Goal: Task Accomplishment & Management: Use online tool/utility

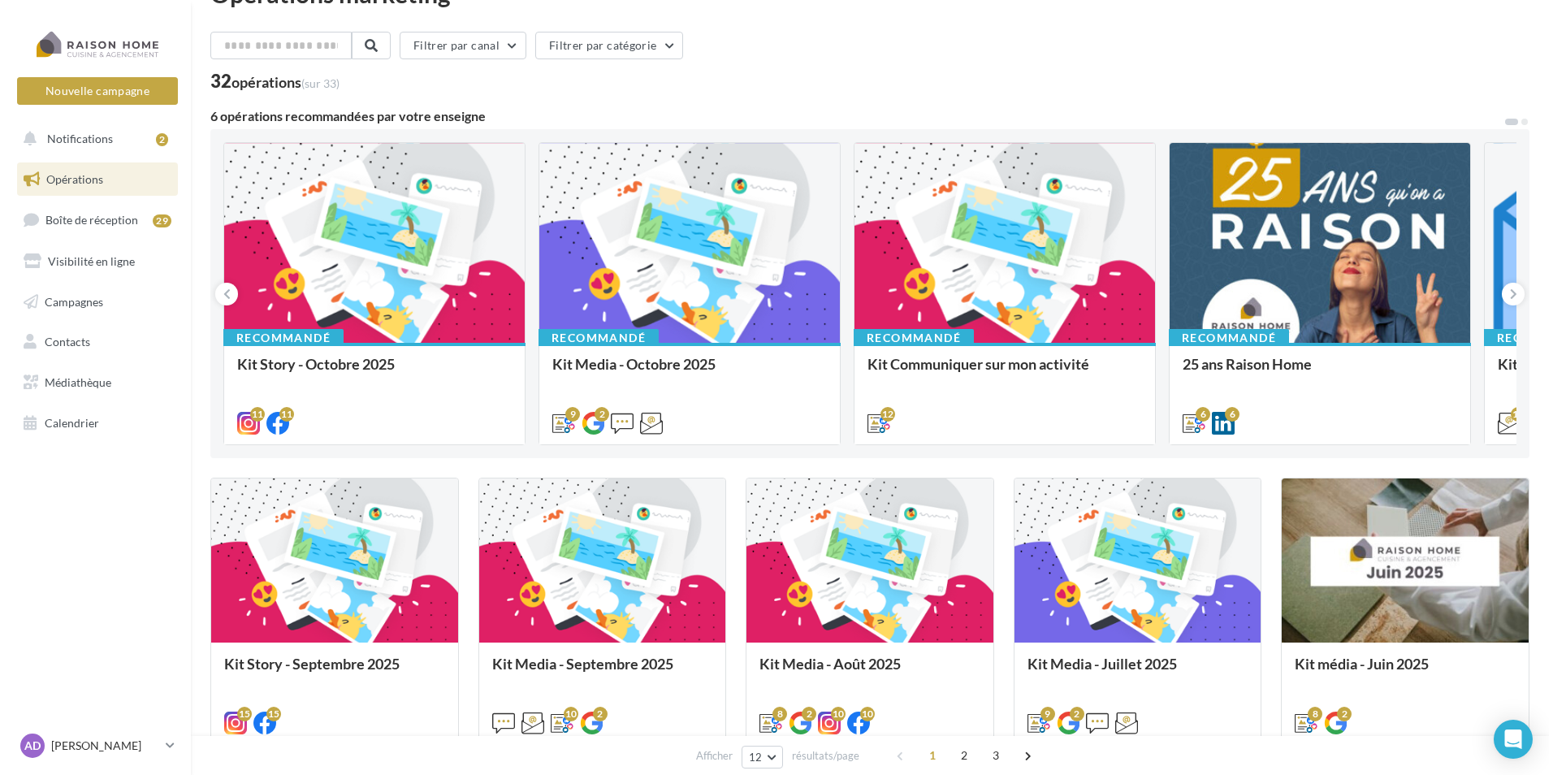
scroll to position [81, 0]
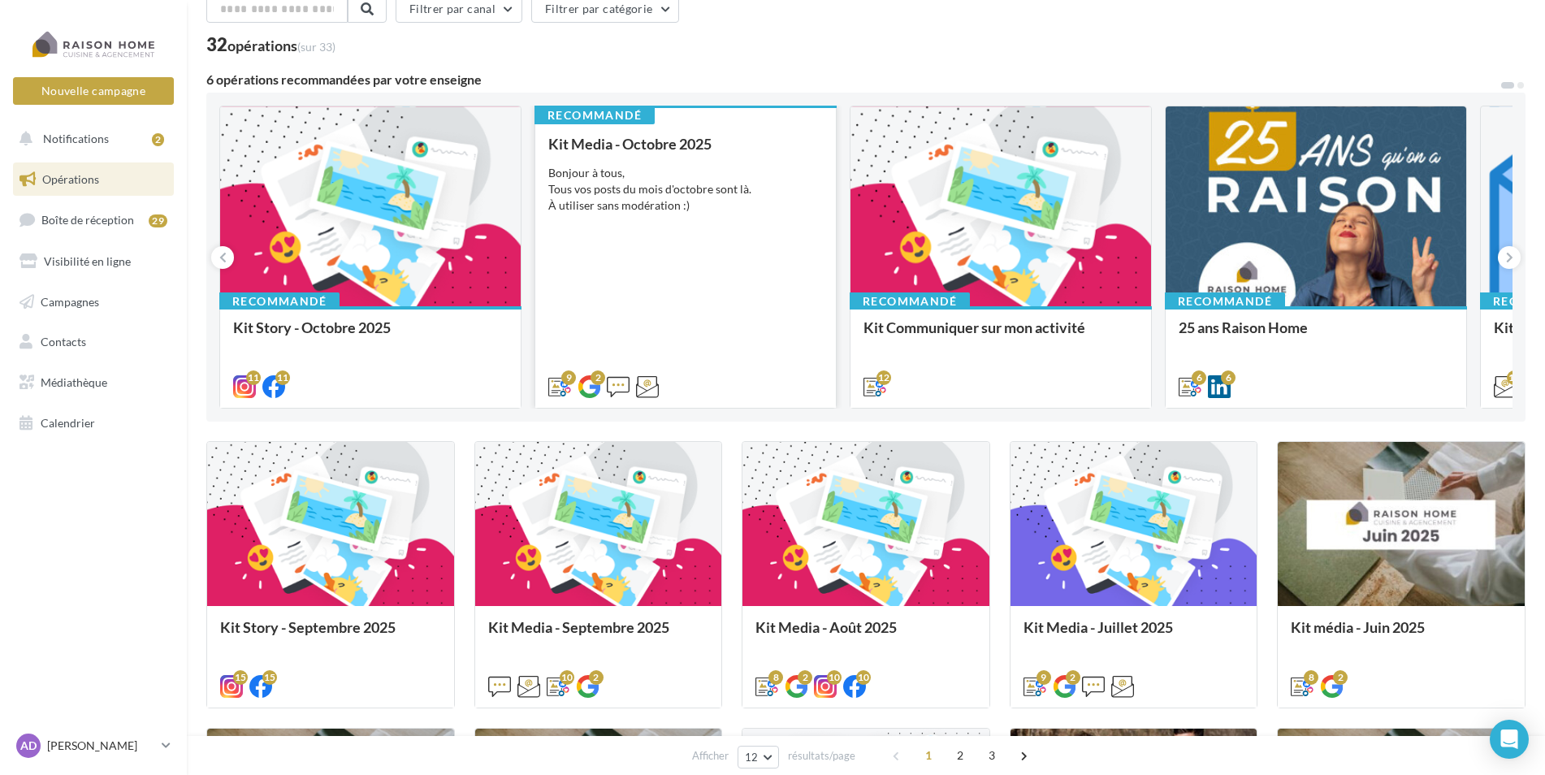
click at [630, 233] on div "Kit Media - Octobre 2025 Bonjour à tous, Tous vos posts du mois d'octobre sont …" at bounding box center [685, 265] width 275 height 258
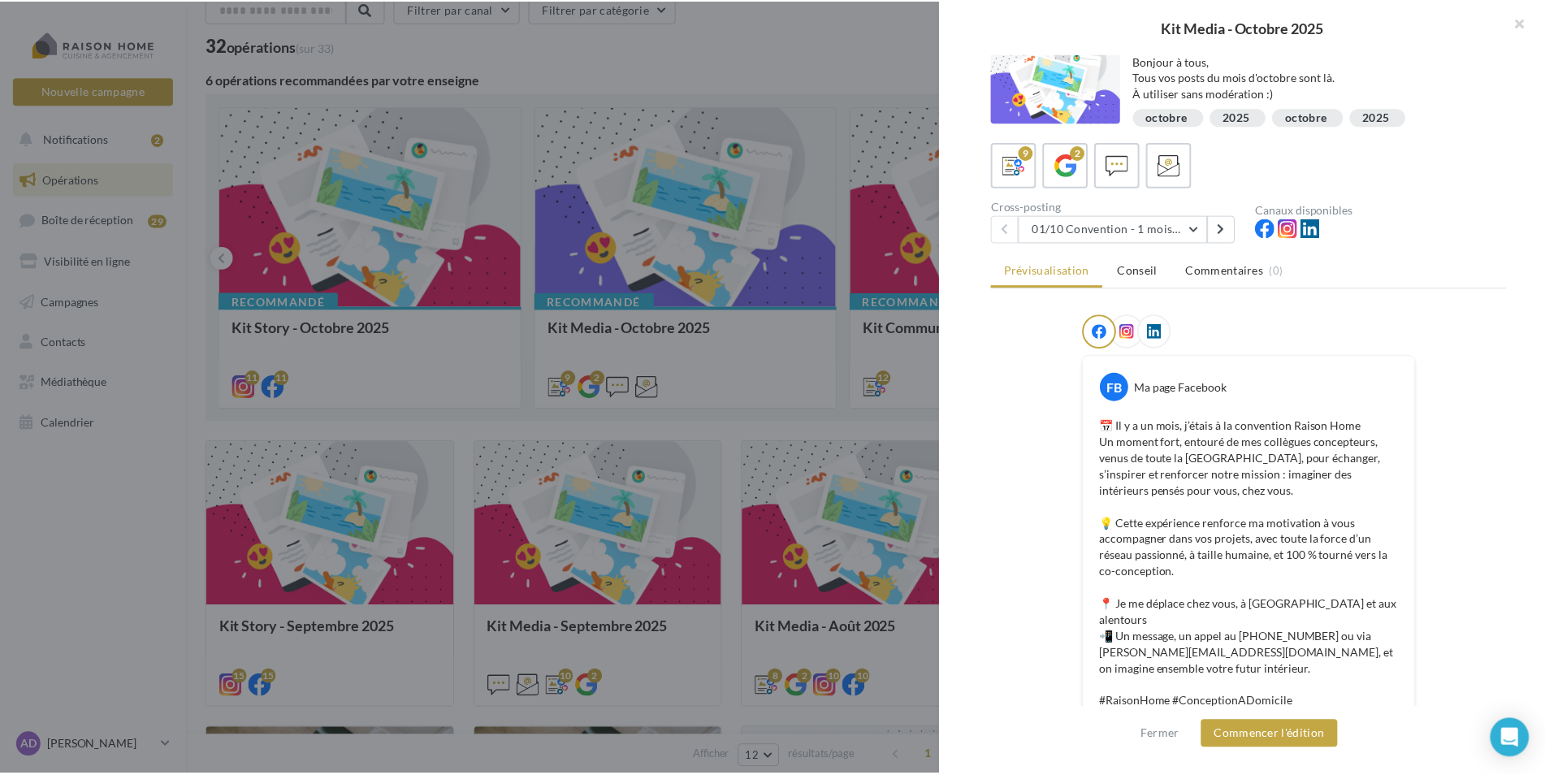
scroll to position [0, 0]
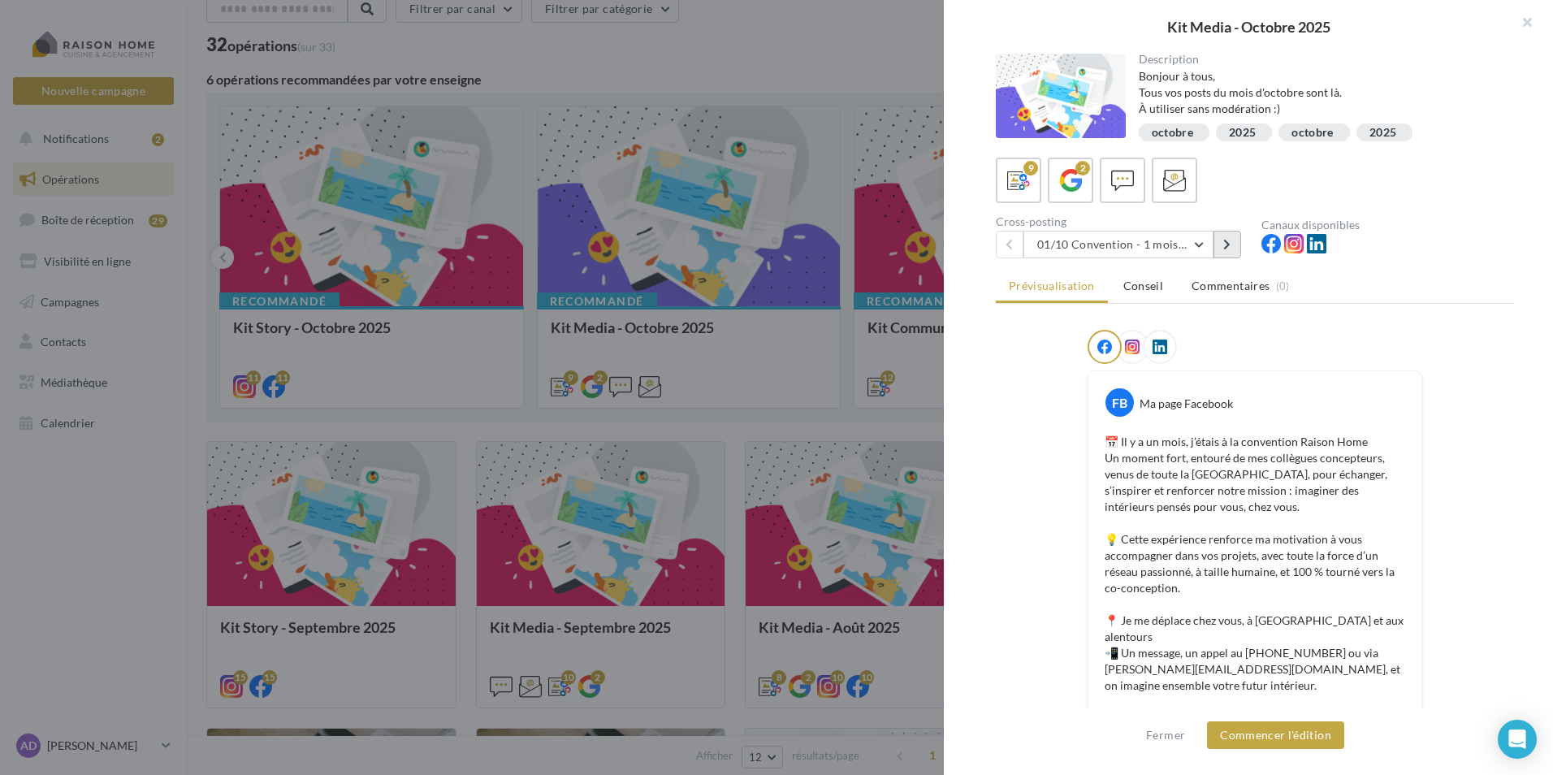
click at [1224, 243] on icon at bounding box center [1227, 244] width 7 height 11
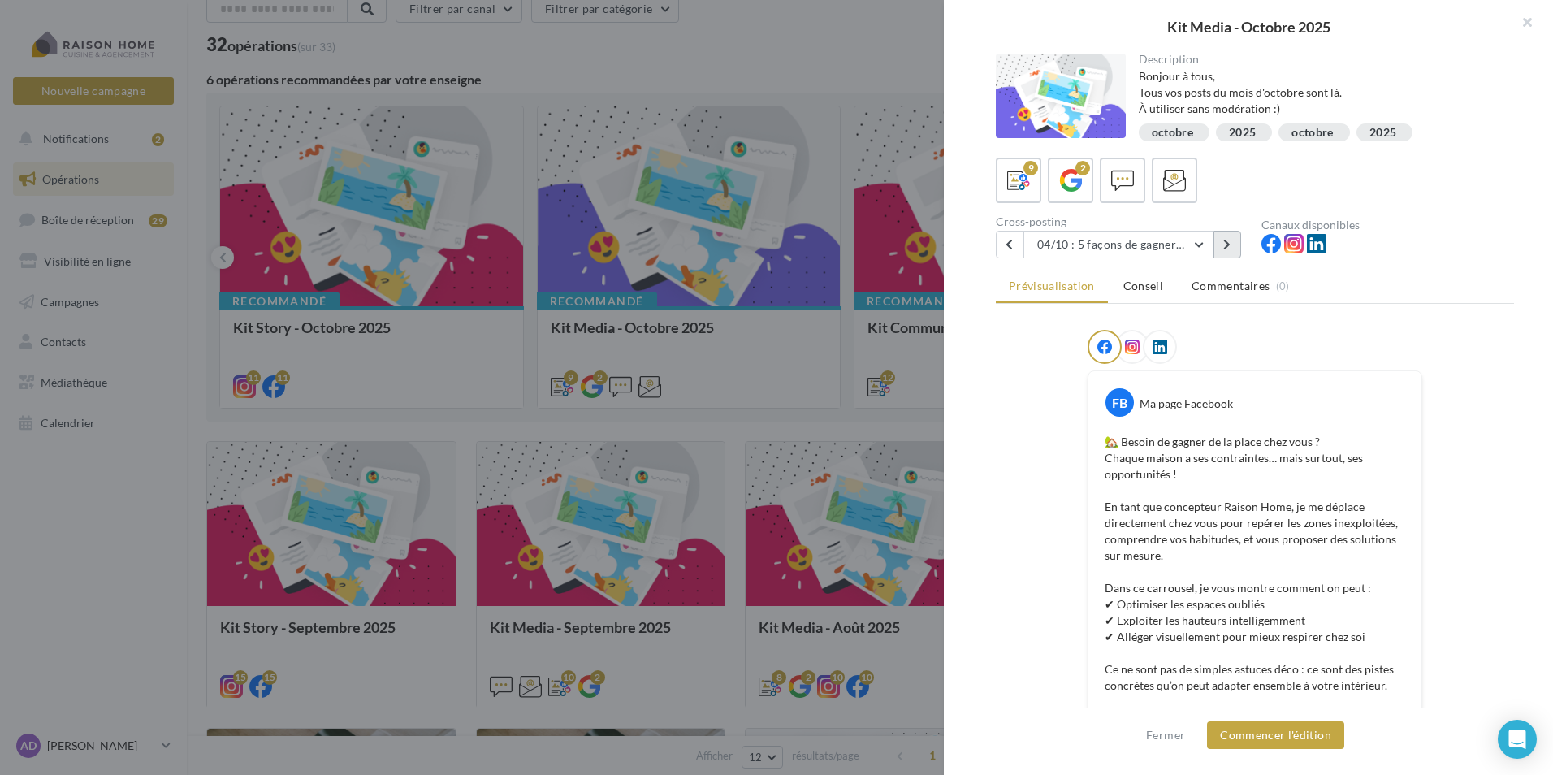
click at [1224, 243] on icon at bounding box center [1227, 244] width 7 height 11
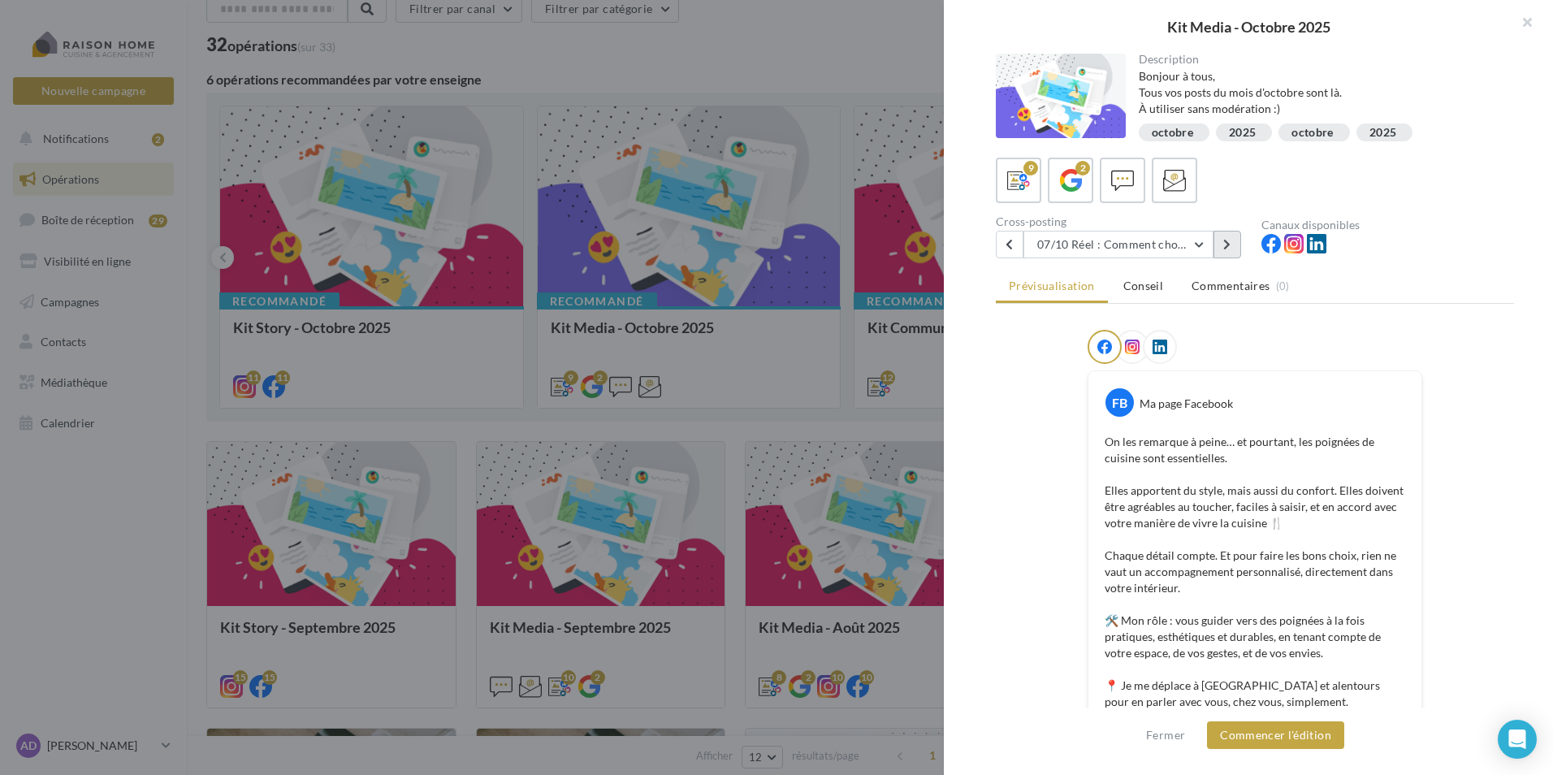
click at [1224, 243] on icon at bounding box center [1227, 244] width 7 height 11
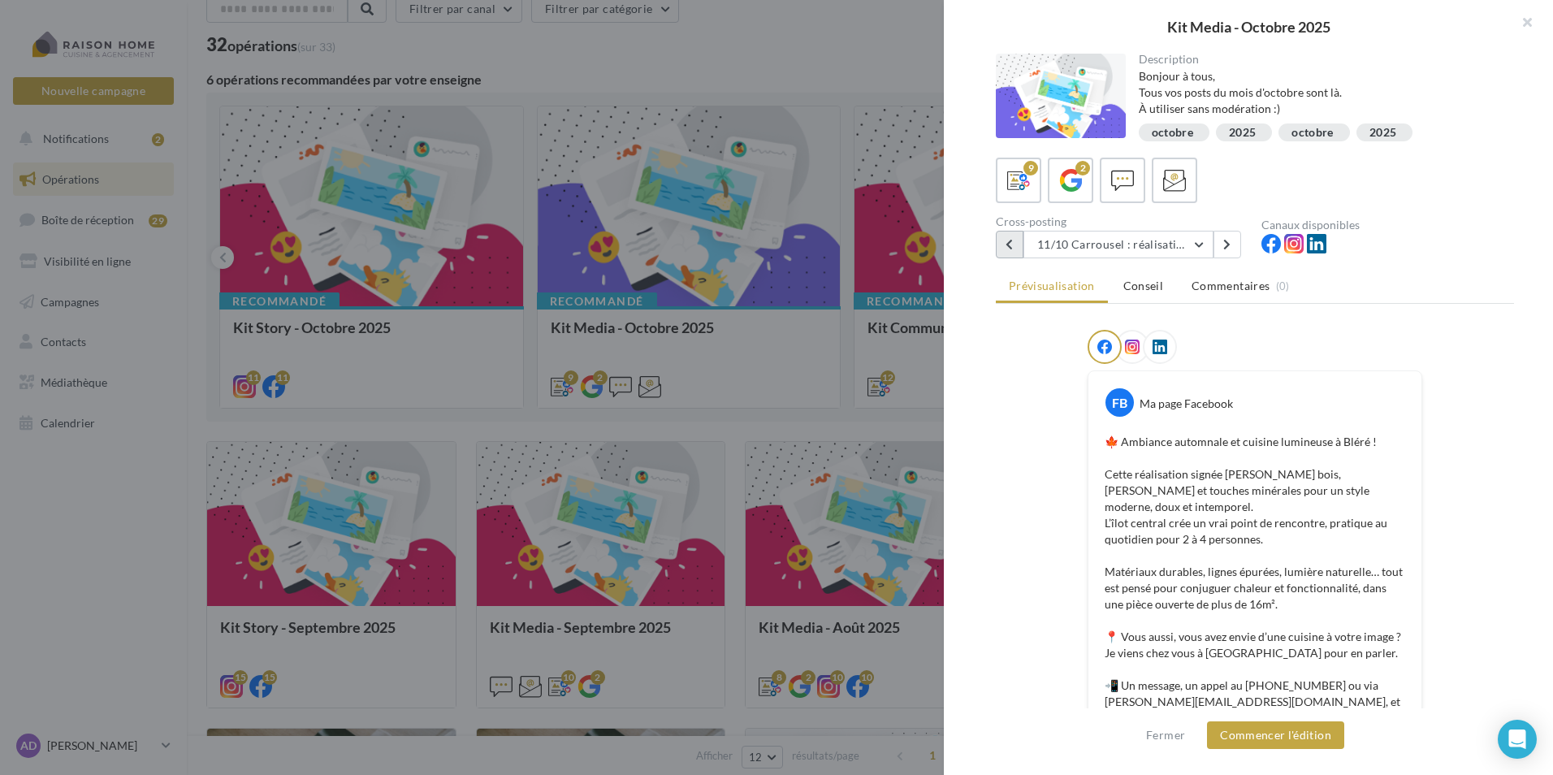
click at [1005, 251] on button at bounding box center [1010, 245] width 28 height 28
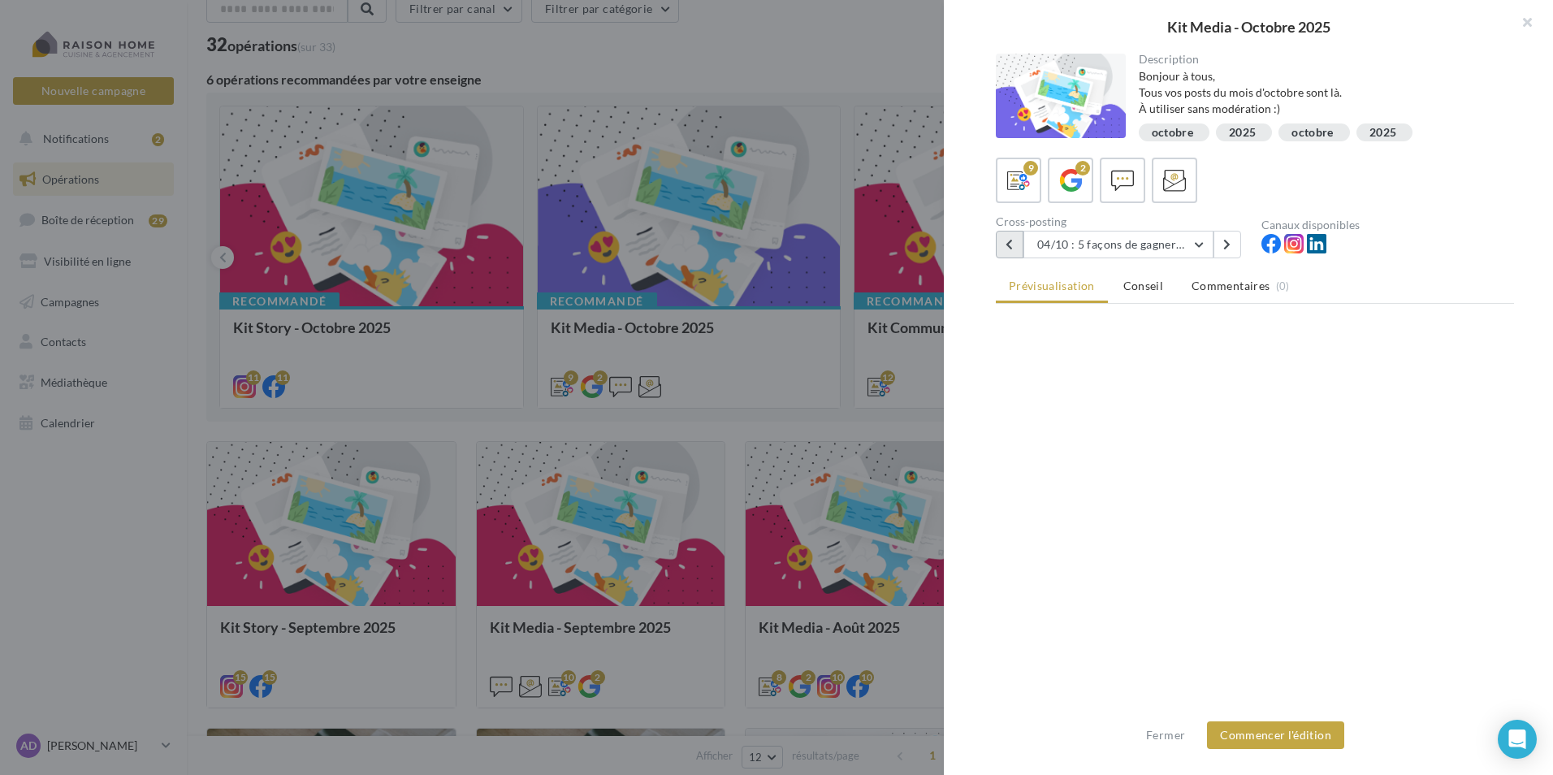
click at [1005, 251] on button at bounding box center [1010, 245] width 28 height 28
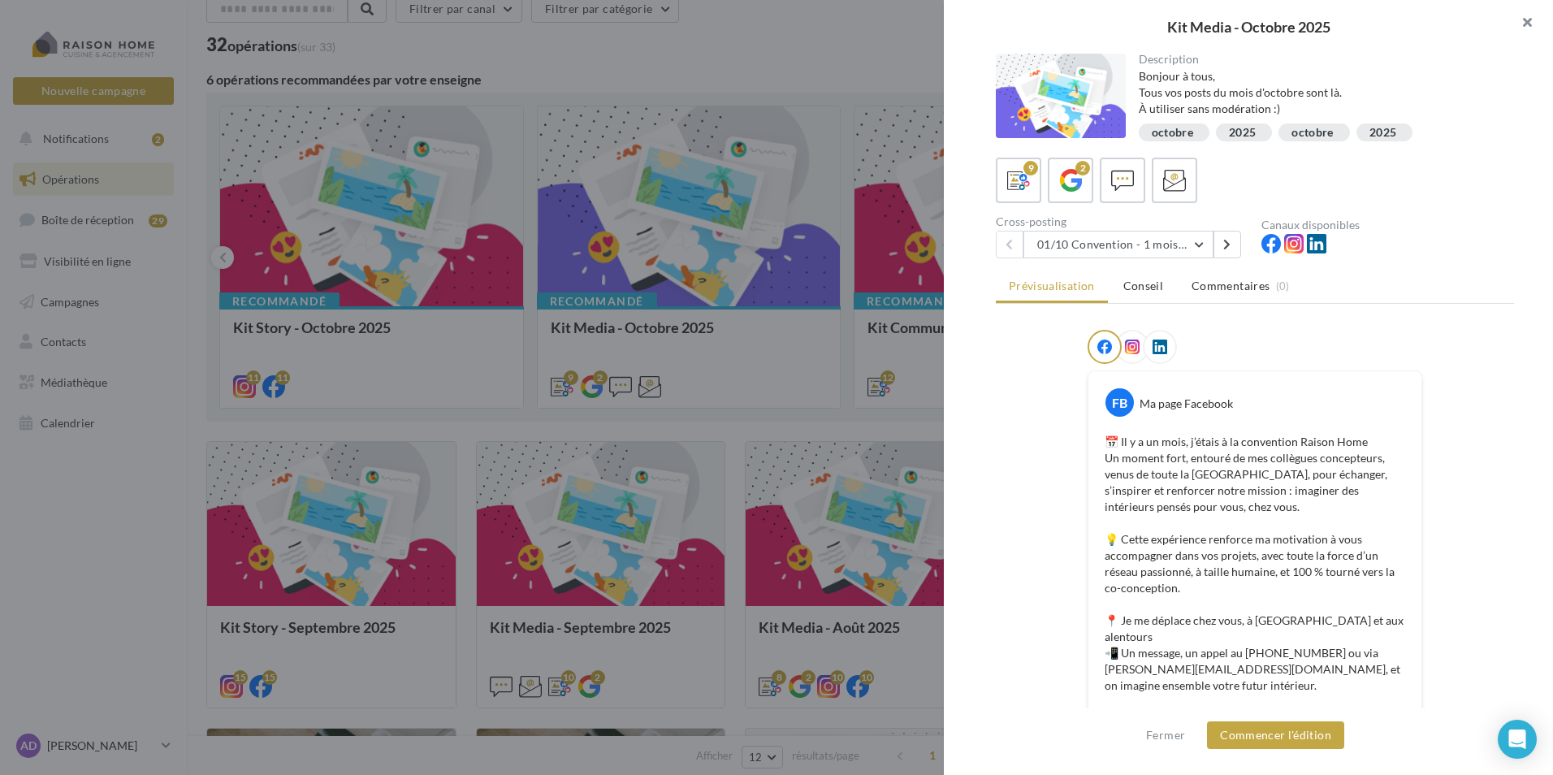
click at [1530, 25] on button "button" at bounding box center [1520, 24] width 65 height 49
